Goal: Find specific page/section: Find specific page/section

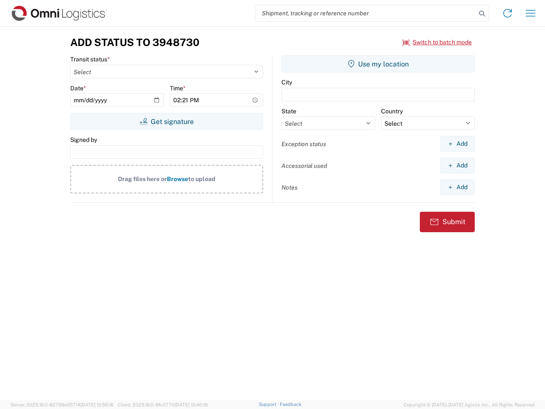
click at [366, 13] on input "search" at bounding box center [366, 13] width 221 height 16
click at [482, 14] on icon at bounding box center [482, 14] width 12 height 12
click at [508, 13] on icon at bounding box center [508, 13] width 14 height 14
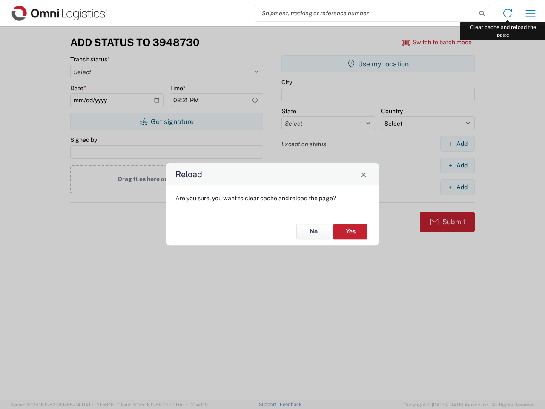
click at [531, 13] on div "Reload Are you sure, you want to clear cache and reload the page? No Yes" at bounding box center [272, 204] width 545 height 409
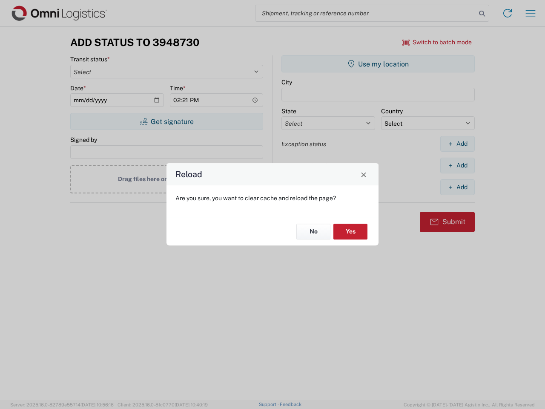
click at [437, 42] on div "Reload Are you sure, you want to clear cache and reload the page? No Yes" at bounding box center [272, 204] width 545 height 409
click at [167, 121] on div "Reload Are you sure, you want to clear cache and reload the page? No Yes" at bounding box center [272, 204] width 545 height 409
click at [378, 64] on div "Reload Are you sure, you want to clear cache and reload the page? No Yes" at bounding box center [272, 204] width 545 height 409
click at [457, 144] on div "Reload Are you sure, you want to clear cache and reload the page? No Yes" at bounding box center [272, 204] width 545 height 409
click at [457, 165] on div "Reload Are you sure, you want to clear cache and reload the page? No Yes" at bounding box center [272, 204] width 545 height 409
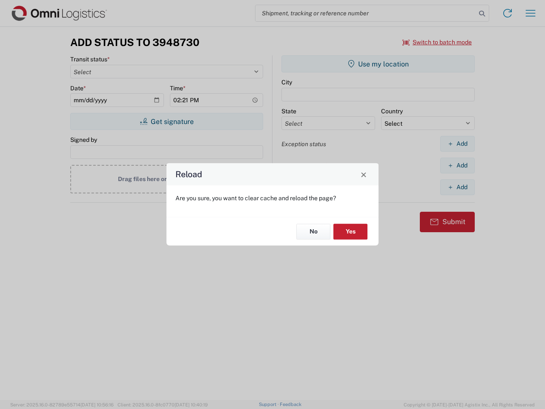
click at [457, 187] on div "Reload Are you sure, you want to clear cache and reload the page? No Yes" at bounding box center [272, 204] width 545 height 409
